Goal: Task Accomplishment & Management: Manage account settings

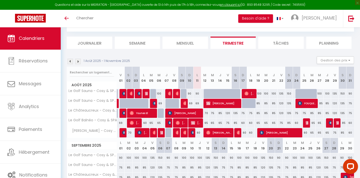
click at [179, 122] on img at bounding box center [178, 123] width 4 height 4
select select "OK"
select select "0"
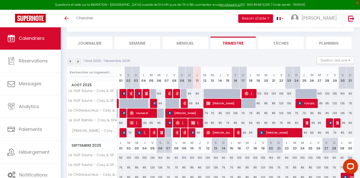
select select "1"
select select
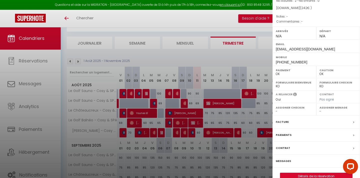
scroll to position [70, 0]
click at [284, 155] on div "Messages" at bounding box center [317, 161] width 88 height 13
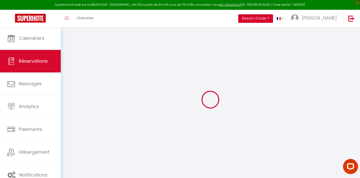
click at [234, 132] on div at bounding box center [211, 99] width 288 height 133
select select
checkbox input "false"
select select
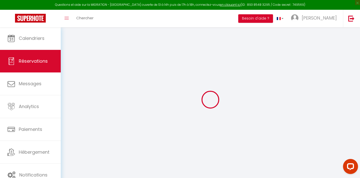
select select
checkbox input "false"
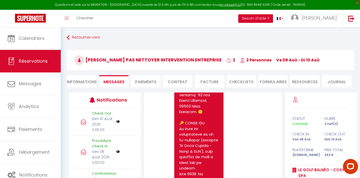
scroll to position [831, 0]
drag, startPoint x: 192, startPoint y: 130, endPoint x: 200, endPoint y: 129, distance: 8.1
